Goal: Task Accomplishment & Management: Manage account settings

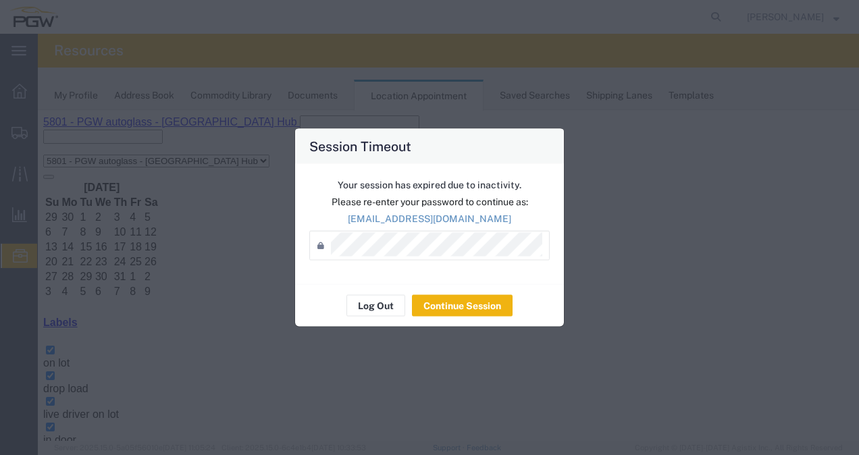
scroll to position [120, 0]
click at [403, 258] on div "Password *" at bounding box center [429, 246] width 241 height 30
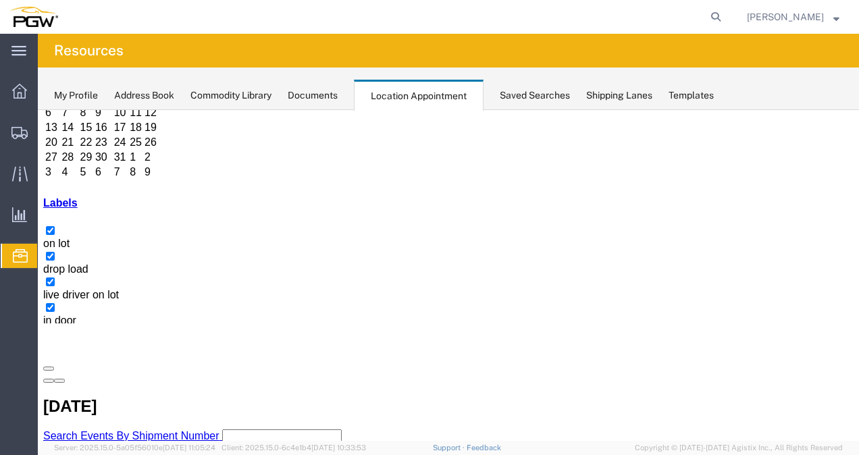
select select "1"
select select
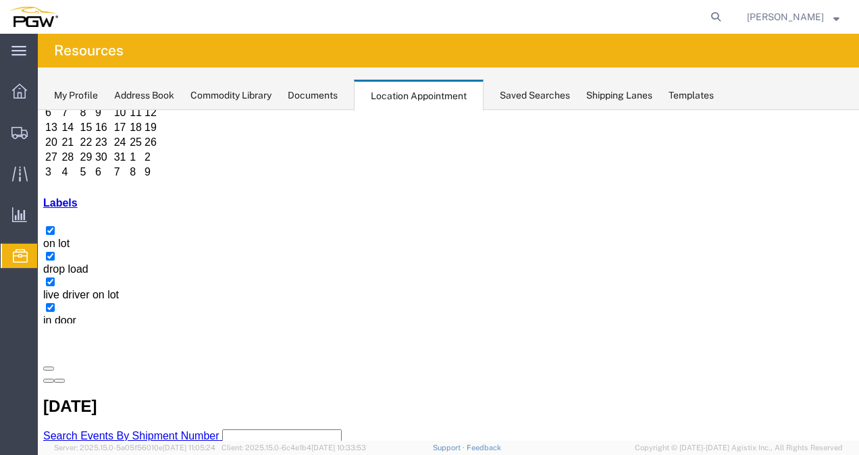
scroll to position [77, 0]
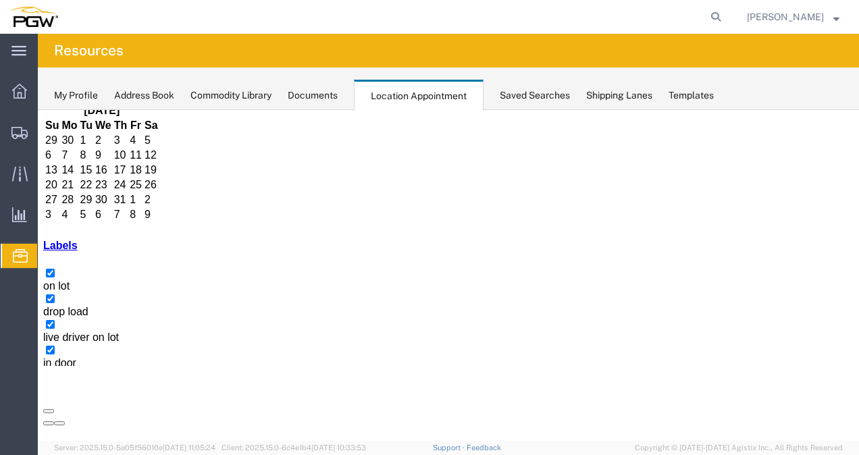
copy h3 "TCLU6682647"
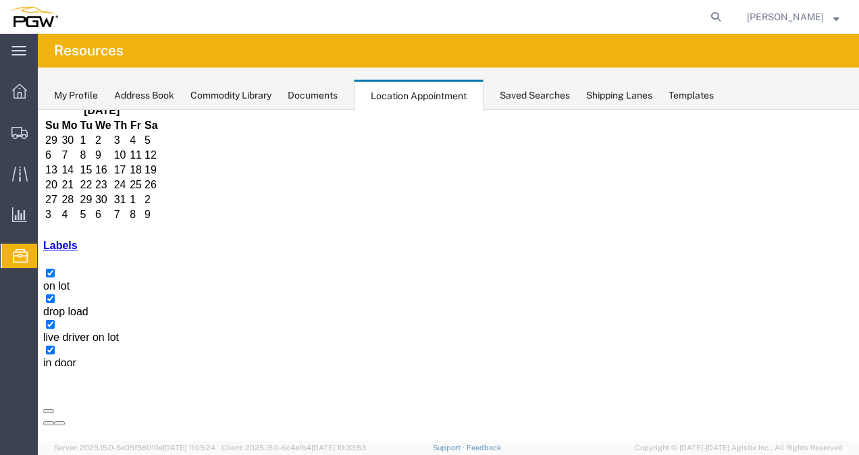
copy h3 "FCIU9452125"
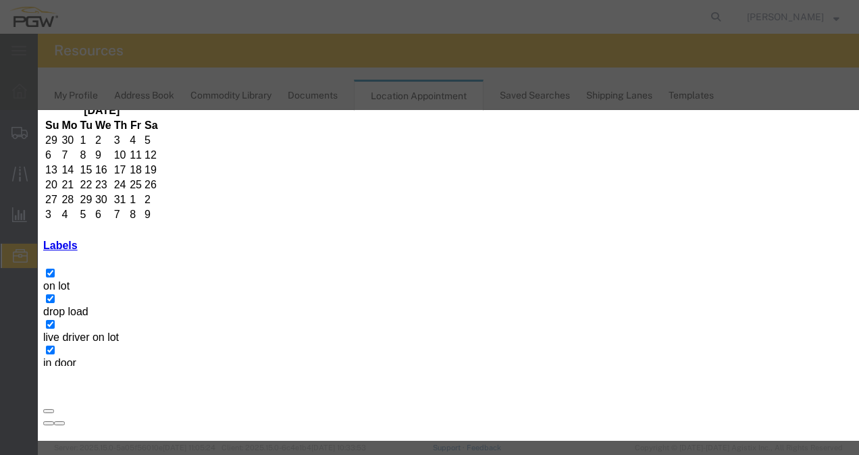
paste input "SUDU8545541"
type input "SUDU8545541"
type input "10:00 am"
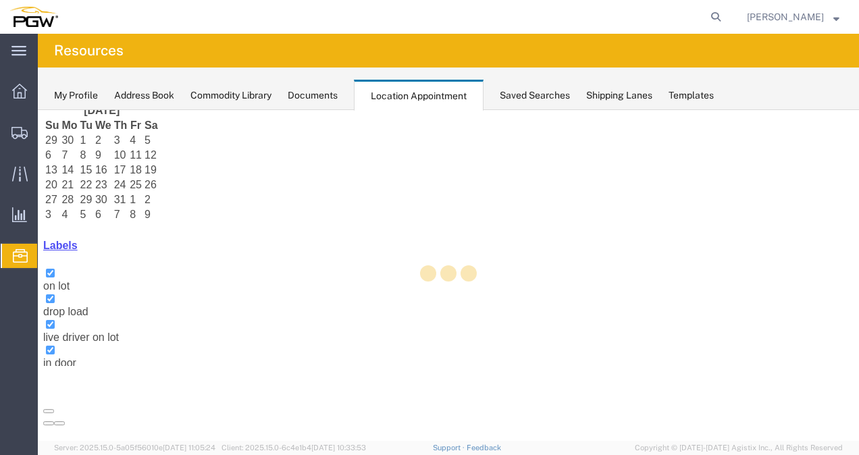
scroll to position [3, 0]
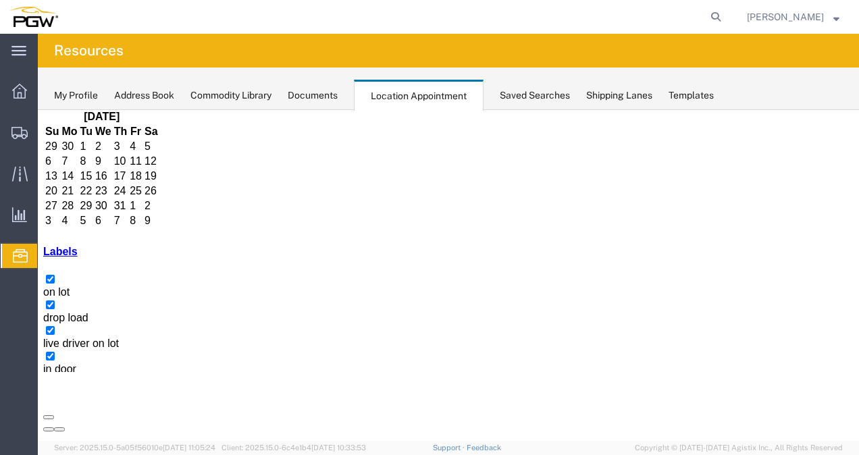
copy h3 "UETU5222168"
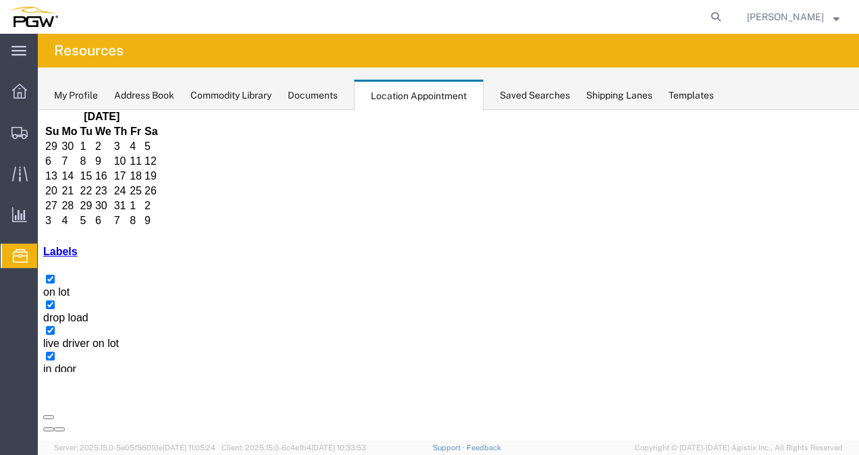
copy h3 "FANU3512943"
